Goal: Task Accomplishment & Management: Manage account settings

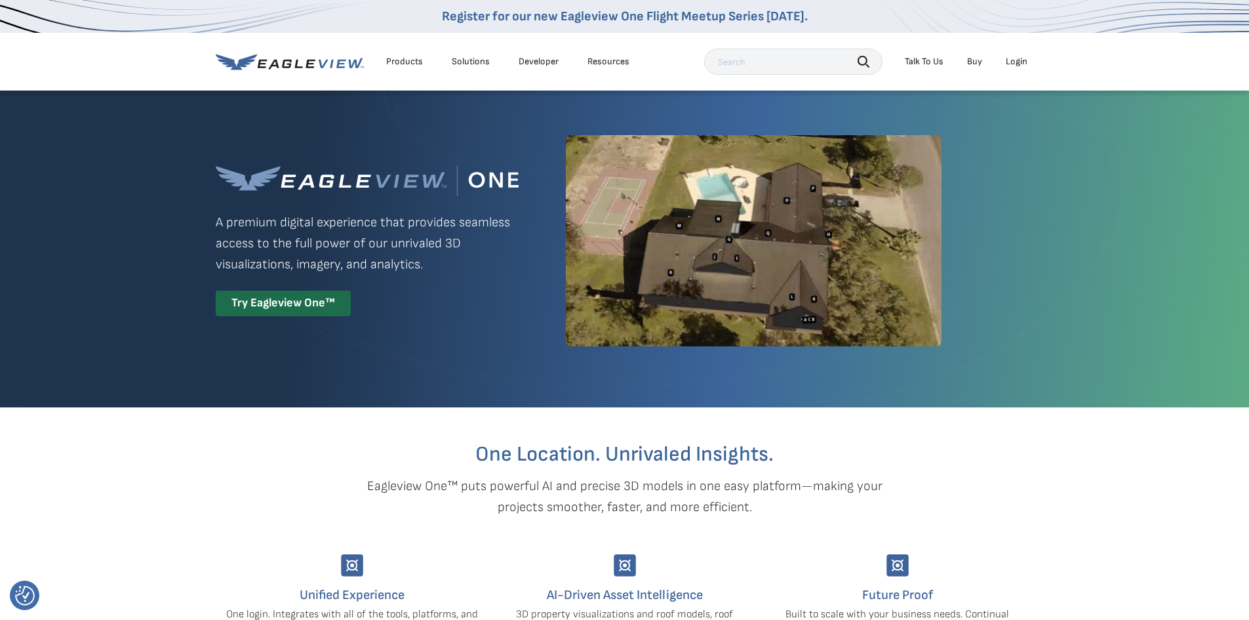
click at [1022, 57] on div "Login" at bounding box center [1017, 62] width 22 height 12
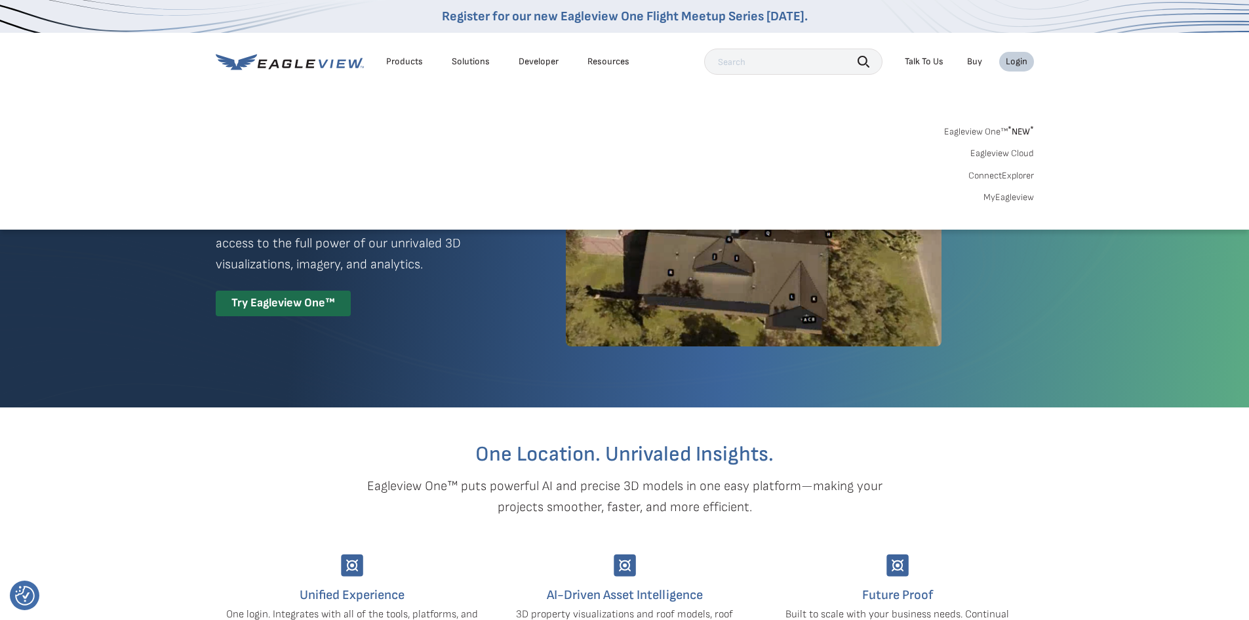
click at [1021, 151] on link "Eagleview Cloud" at bounding box center [1002, 154] width 64 height 12
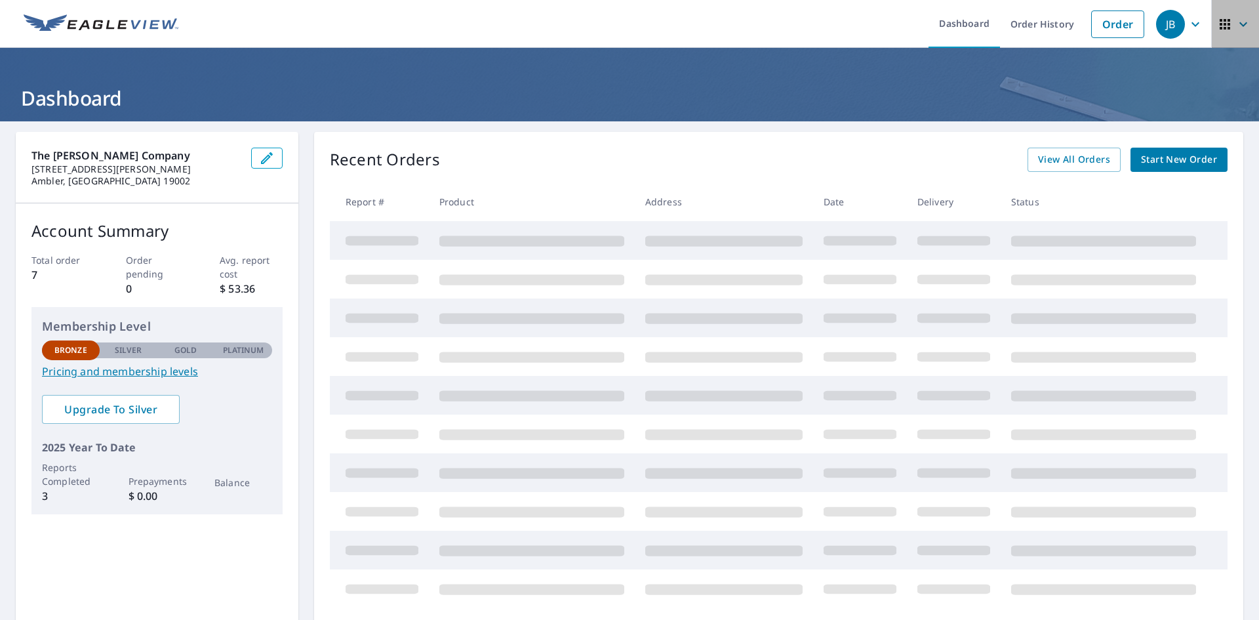
click at [1235, 24] on icon "button" at bounding box center [1243, 24] width 16 height 16
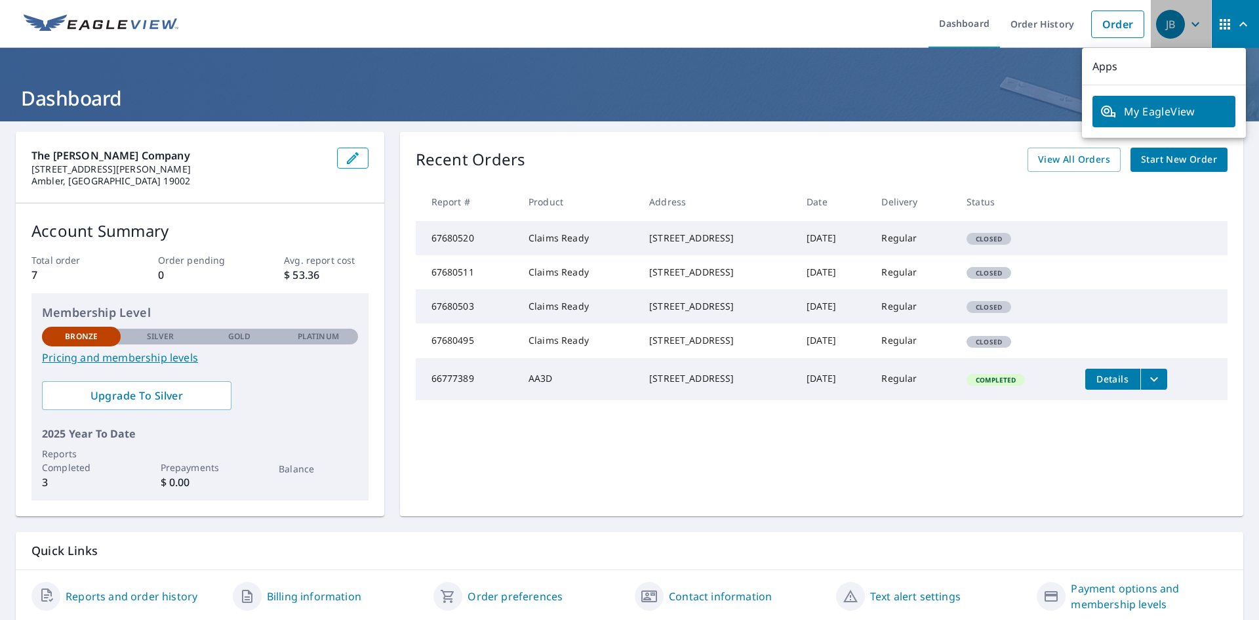
click at [1168, 21] on div "JB" at bounding box center [1170, 24] width 29 height 29
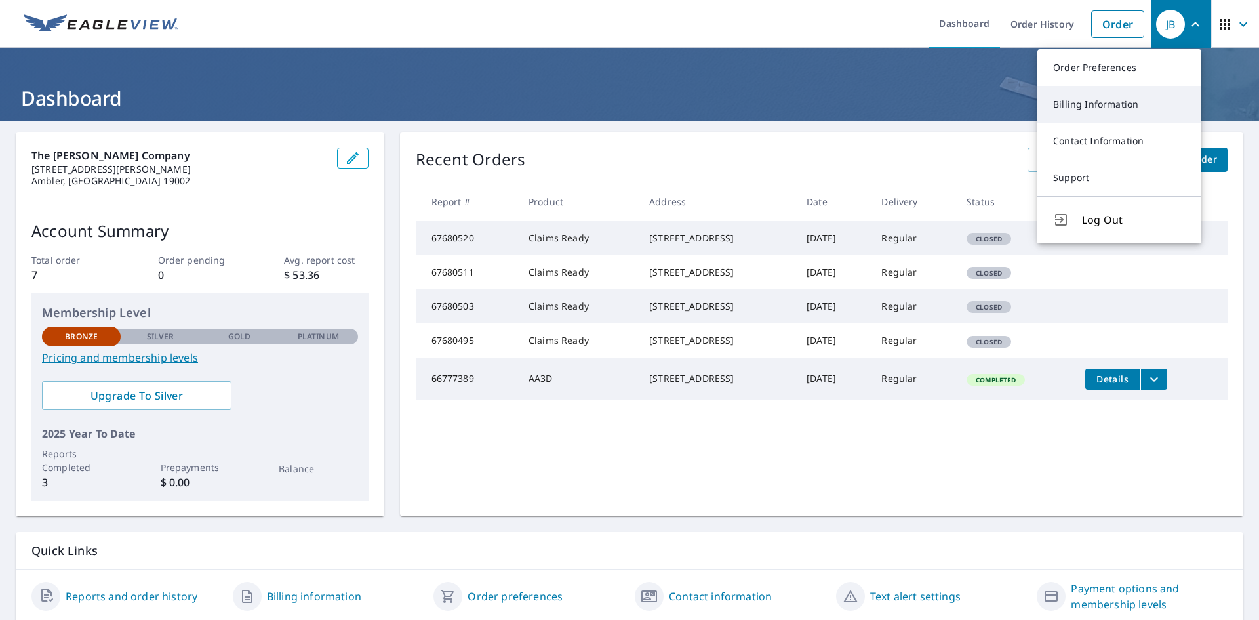
click at [1099, 105] on link "Billing Information" at bounding box center [1119, 104] width 164 height 37
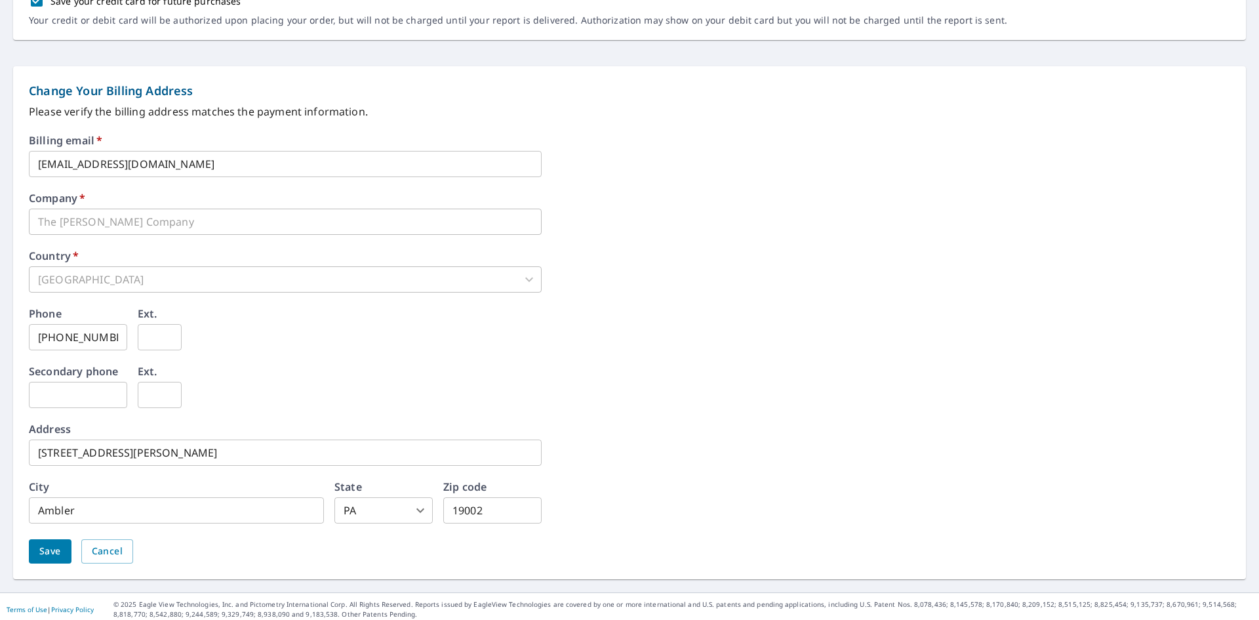
scroll to position [481, 0]
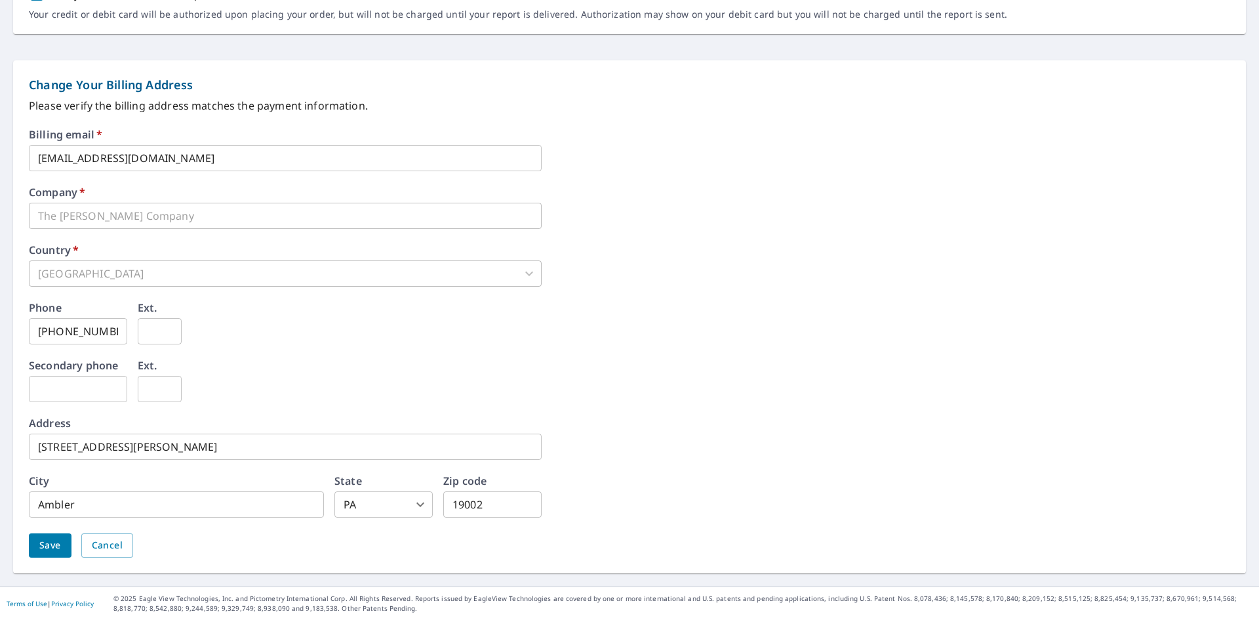
click at [163, 434] on input "324 Randolph AVE" at bounding box center [285, 446] width 513 height 26
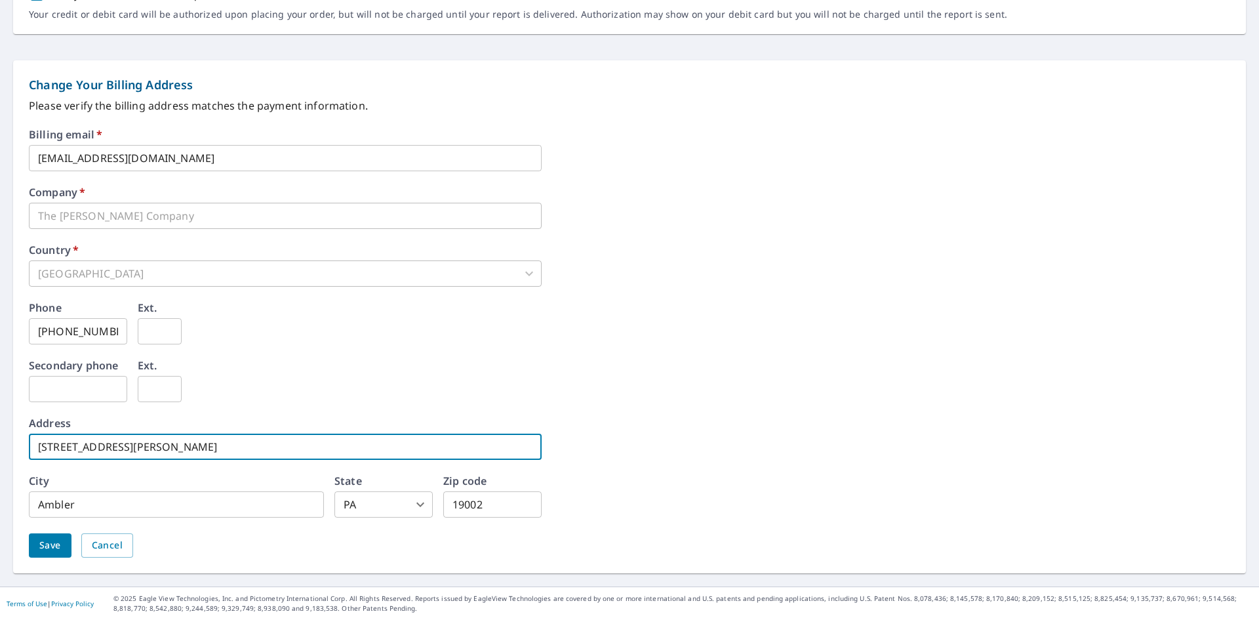
click at [163, 434] on input "324 Randolph AVE" at bounding box center [285, 446] width 513 height 26
type input "125 David Drive"
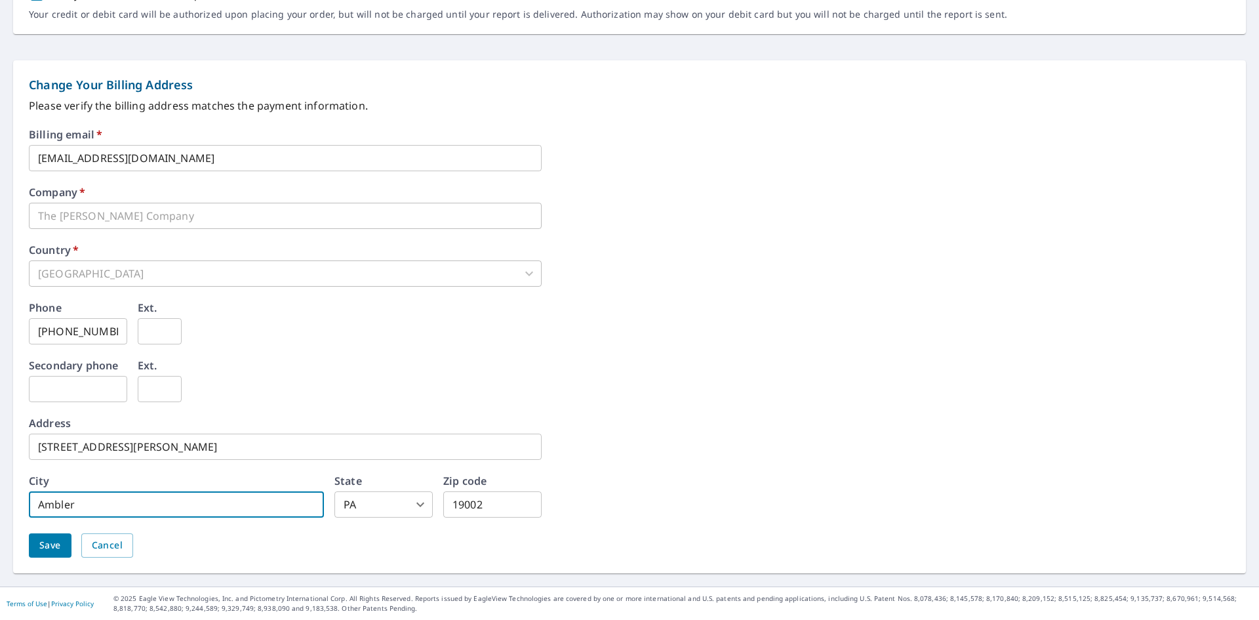
click at [187, 499] on input "Ambler" at bounding box center [176, 504] width 295 height 26
type input "Haverford"
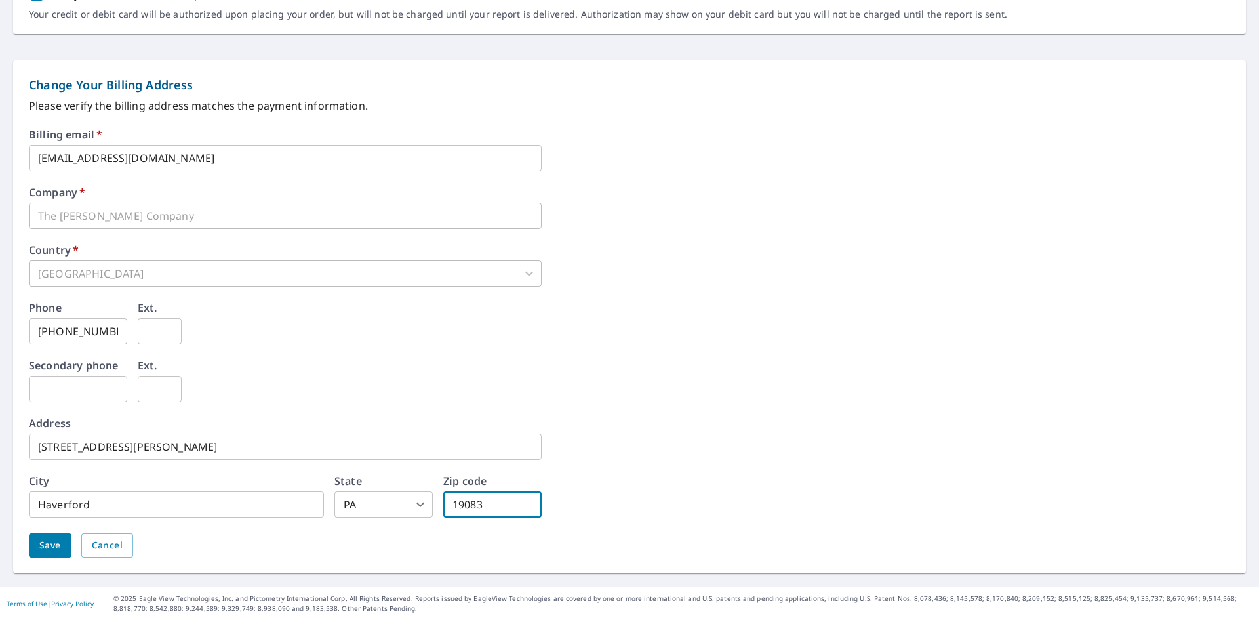
type input "19083"
click at [60, 543] on span "Save" at bounding box center [50, 545] width 22 height 16
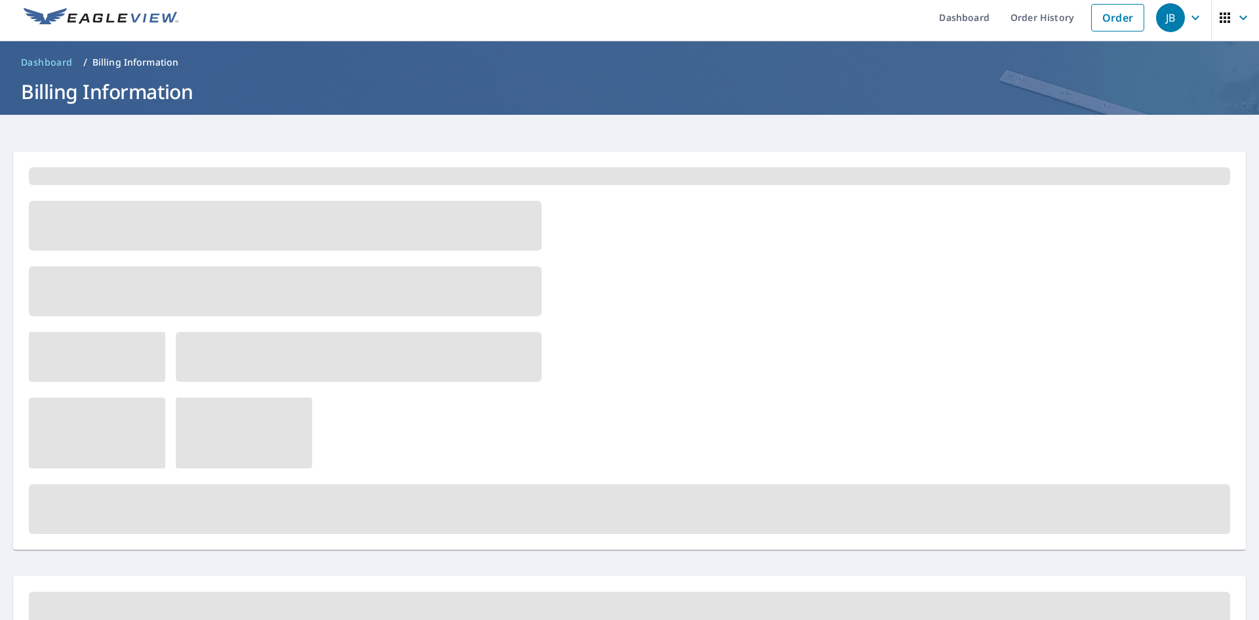
scroll to position [0, 0]
